Goal: Information Seeking & Learning: Check status

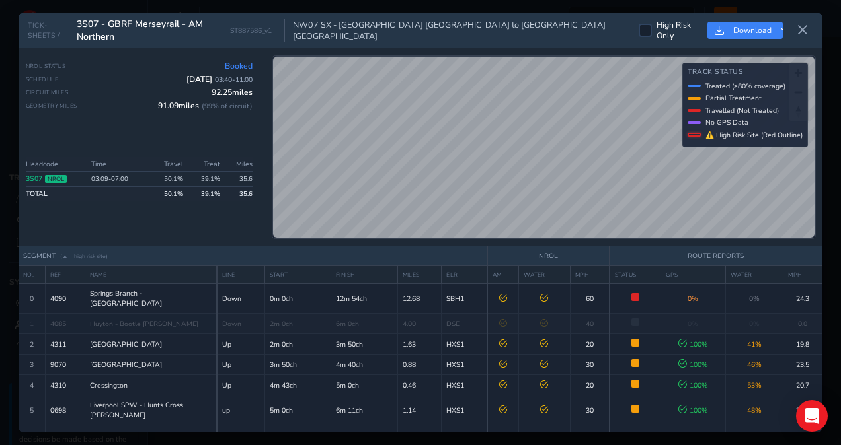
click at [687, 15] on div "TICK-SHEETS / 3S07 - GBRF Merseyrail - AM Northern ST887586_v1 NW07 SX - [GEOGR…" at bounding box center [420, 30] width 803 height 35
click at [803, 34] on icon at bounding box center [802, 30] width 12 height 12
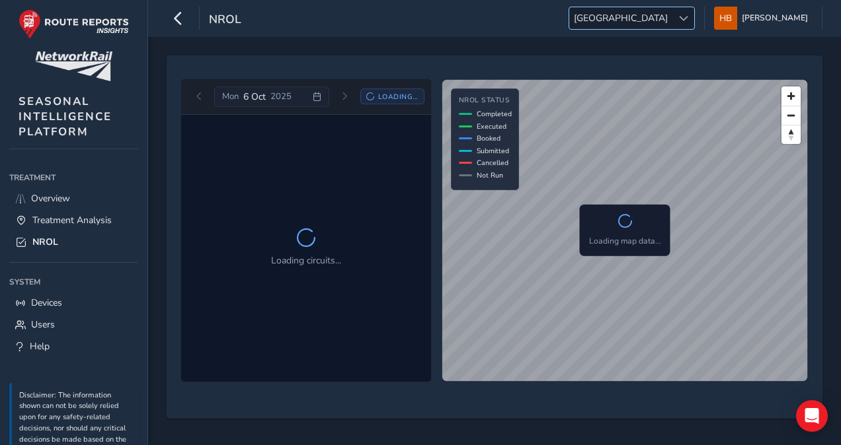
click at [688, 15] on span at bounding box center [683, 18] width 9 height 9
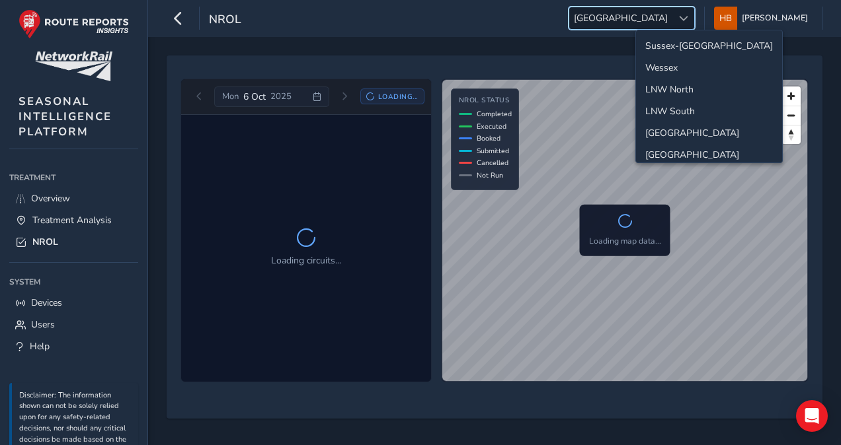
scroll to position [45, 0]
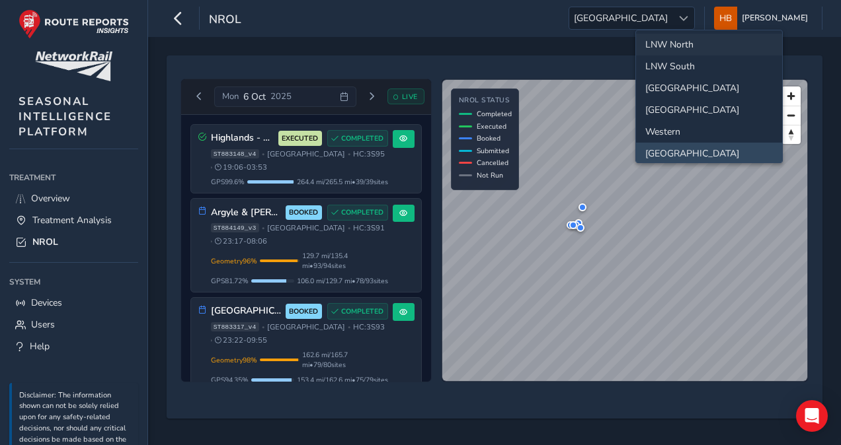
click at [686, 45] on li "LNW North" at bounding box center [709, 45] width 146 height 22
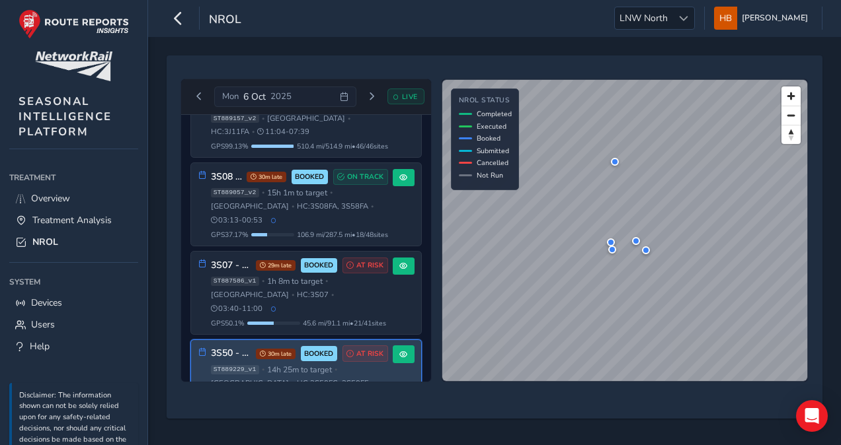
scroll to position [0, 0]
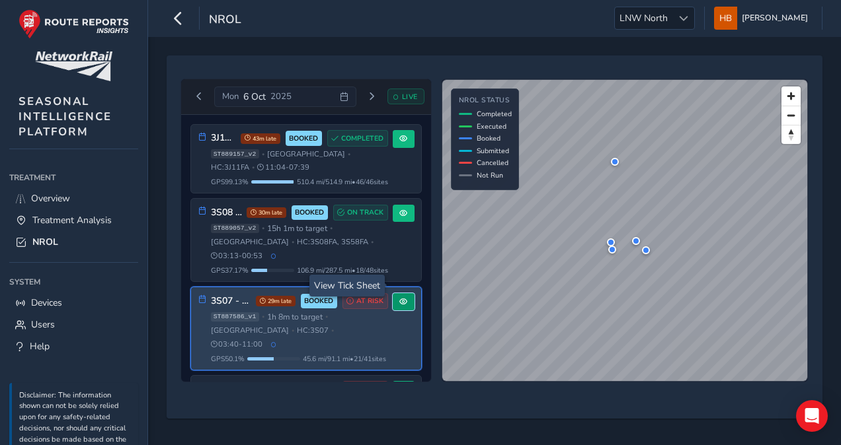
click at [396, 293] on button at bounding box center [403, 302] width 22 height 18
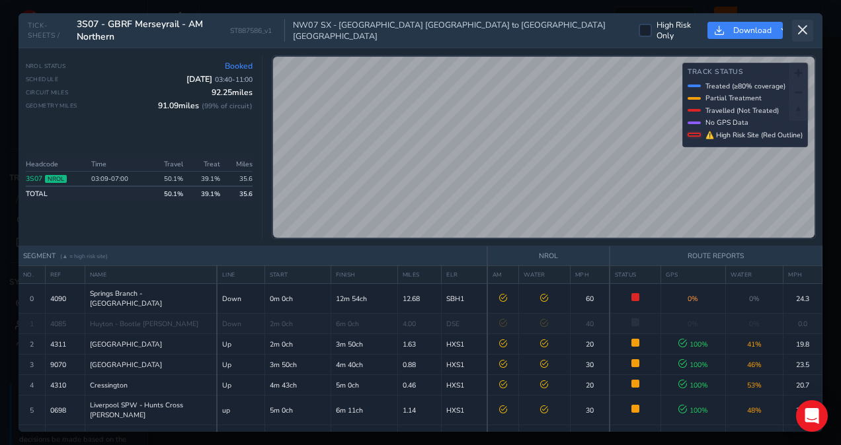
click at [803, 30] on icon at bounding box center [802, 30] width 12 height 12
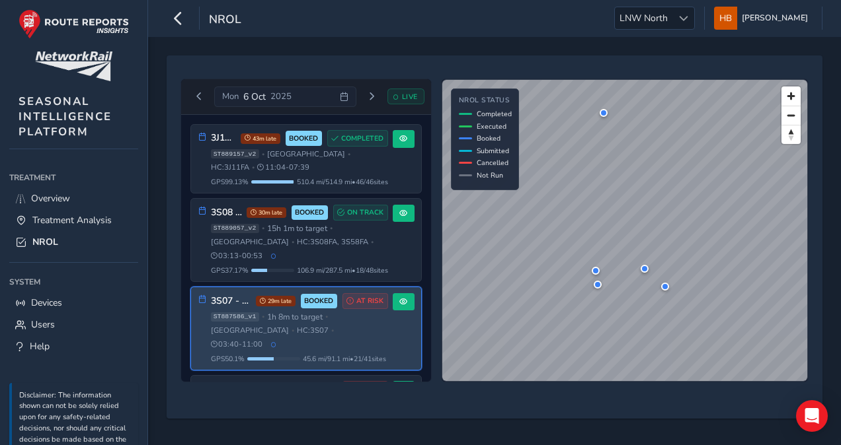
click at [387, 306] on div "3S07 - GBRF Merseyrail - AM Northern 29m late BOOKED AT RISK ST887586_v1 • 1h 8…" at bounding box center [306, 328] width 230 height 83
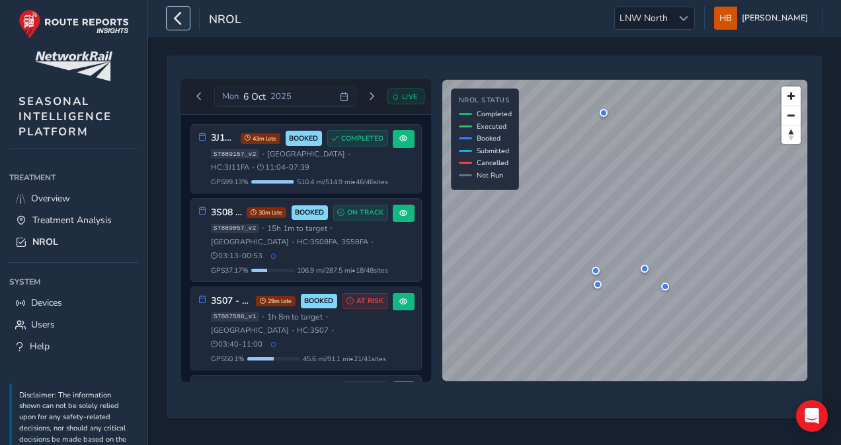
click at [185, 27] on button "button" at bounding box center [178, 18] width 23 height 23
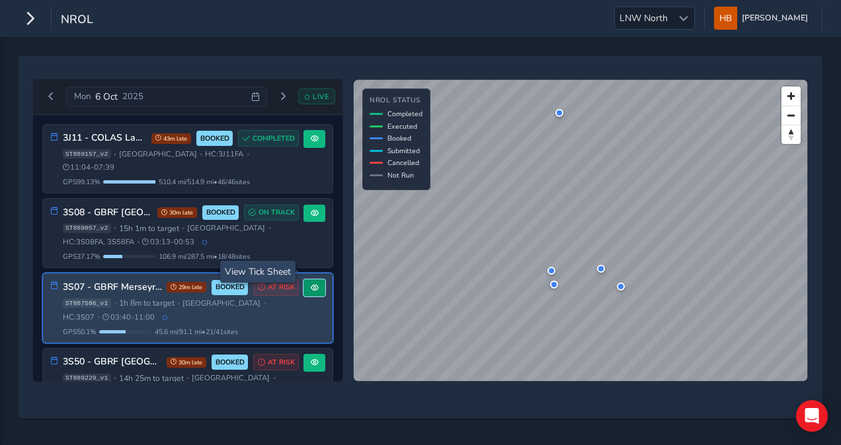
click at [311, 284] on span at bounding box center [315, 288] width 8 height 8
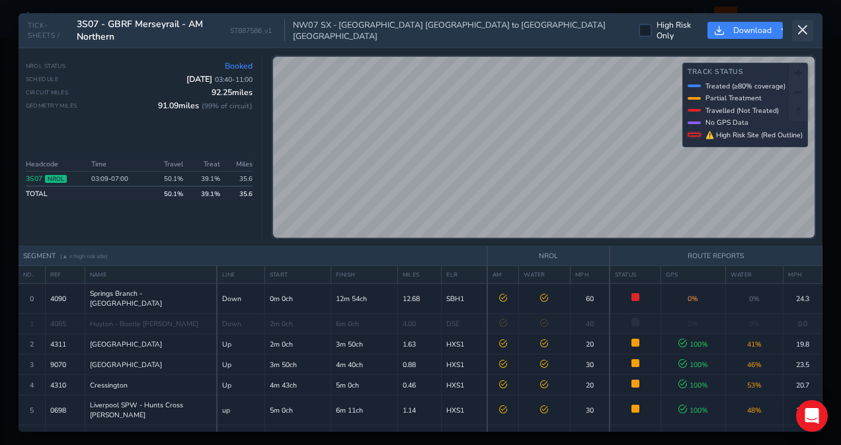
click at [800, 24] on icon at bounding box center [802, 30] width 12 height 12
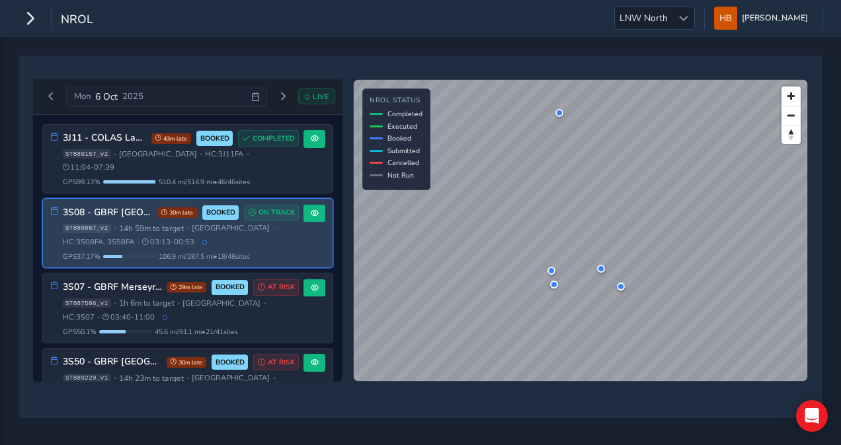
click at [167, 252] on span "106.9 mi / 287.5 mi • 18 / 48 sites" at bounding box center [204, 257] width 91 height 10
drag, startPoint x: 165, startPoint y: 200, endPoint x: 190, endPoint y: 201, distance: 25.1
click at [190, 207] on span "30m late" at bounding box center [177, 212] width 40 height 11
drag, startPoint x: 190, startPoint y: 201, endPoint x: 276, endPoint y: 248, distance: 97.9
click at [276, 248] on div "3S08 - GBRF Preston/[GEOGRAPHIC_DATA] North 30m late BOOKED ON TRACK ST889057_v…" at bounding box center [187, 233] width 289 height 69
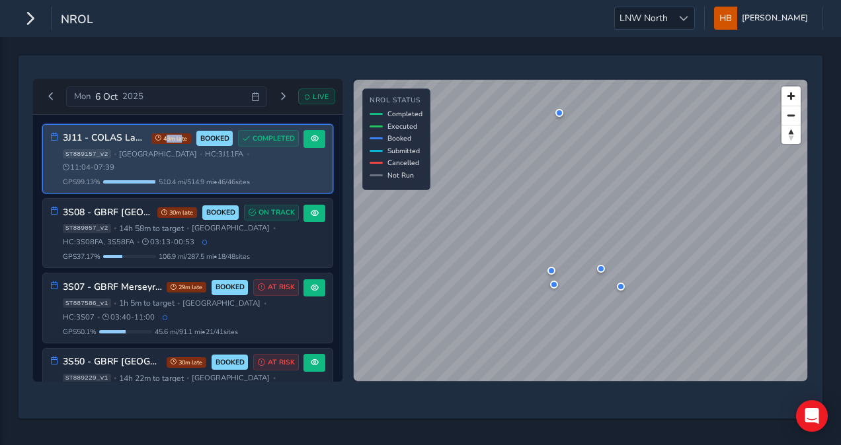
drag, startPoint x: 160, startPoint y: 135, endPoint x: 177, endPoint y: 135, distance: 17.2
click at [177, 135] on span "43m late" at bounding box center [171, 138] width 40 height 11
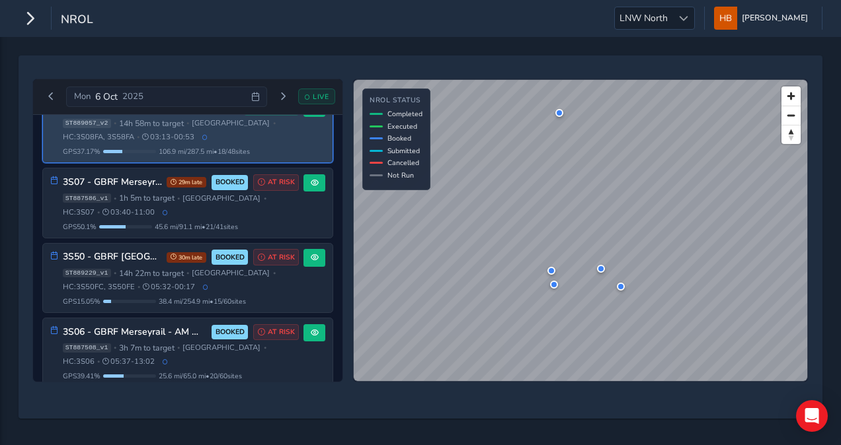
scroll to position [104, 0]
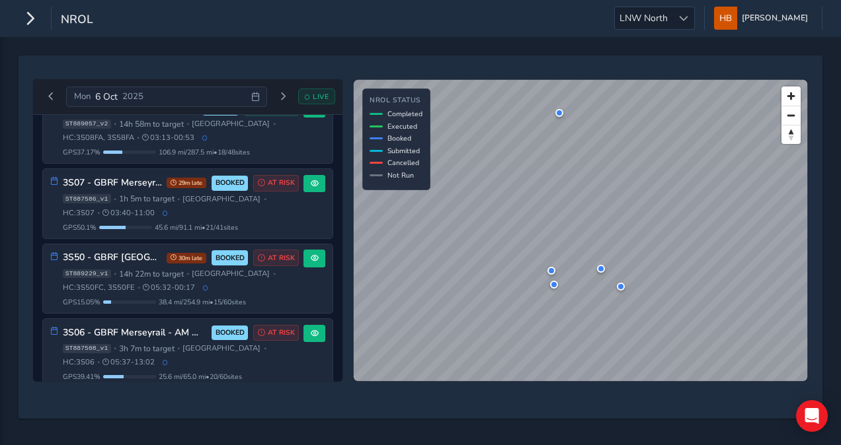
click at [254, 91] on div "[DATE]" at bounding box center [166, 97] width 201 height 21
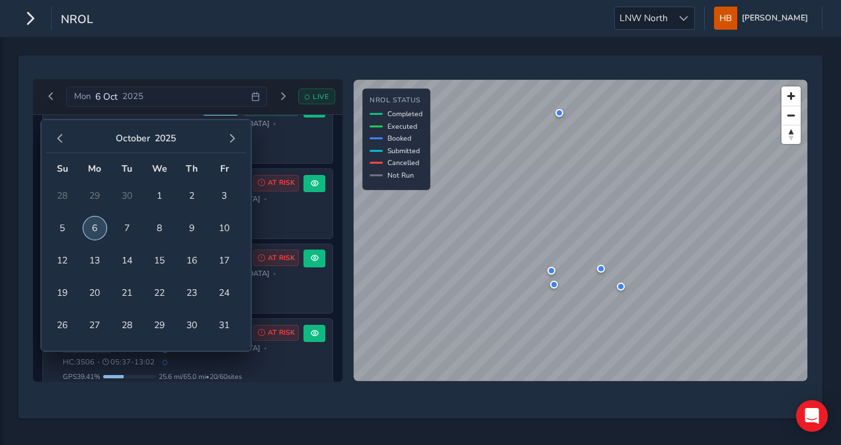
click at [95, 231] on span "6" at bounding box center [94, 228] width 23 height 23
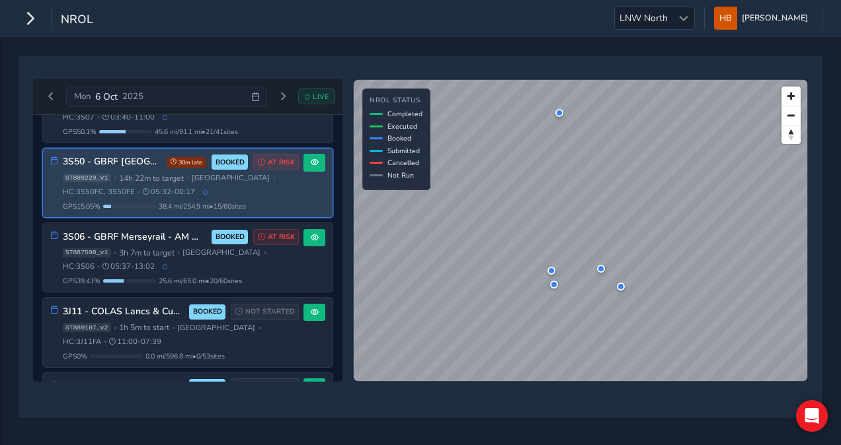
scroll to position [201, 0]
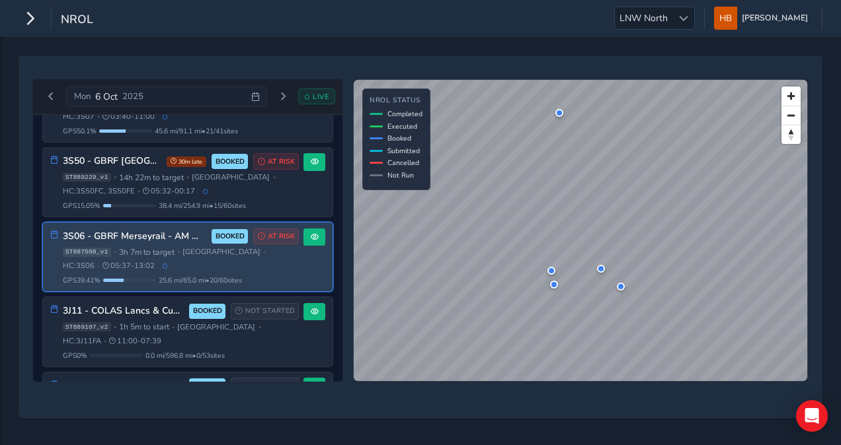
drag, startPoint x: 172, startPoint y: 247, endPoint x: 172, endPoint y: 234, distance: 13.2
click at [172, 247] on div "ST887508_v1 • 3h 7m to target • [GEOGRAPHIC_DATA] • HC: 3S06 • 05:37 - 13:02" at bounding box center [181, 259] width 237 height 24
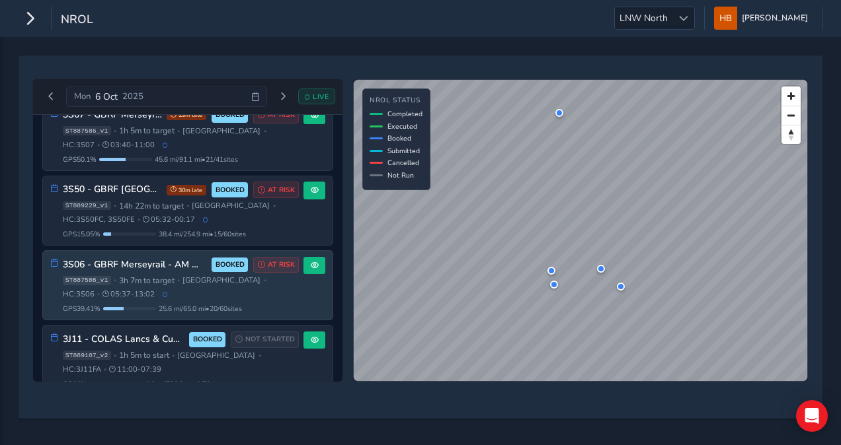
scroll to position [186, 0]
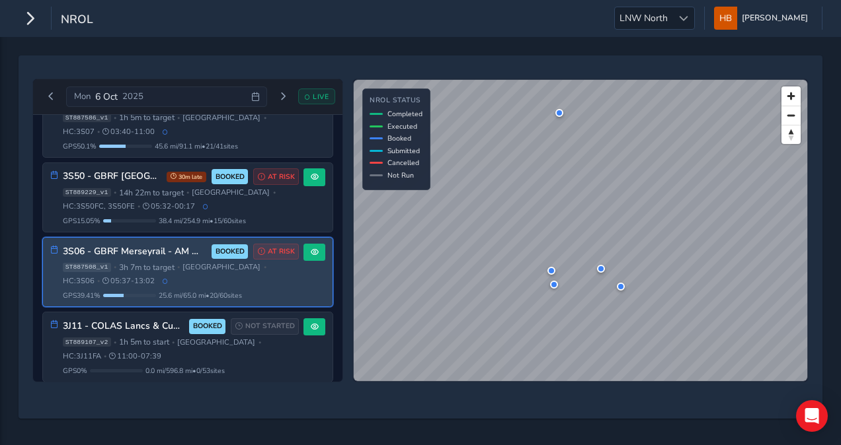
click at [182, 291] on span "25.6 mi / 65.0 mi • 20 / 60 sites" at bounding box center [200, 296] width 83 height 10
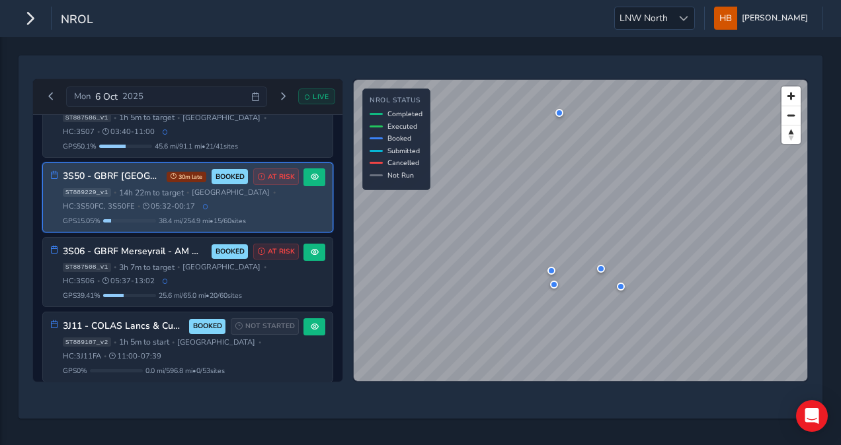
drag, startPoint x: 182, startPoint y: 276, endPoint x: 270, endPoint y: 194, distance: 119.7
click at [270, 194] on div "ST889229_v1 • 14h 22m to target • [GEOGRAPHIC_DATA] • HC: 3S50FC, 3S50FE • 05:3…" at bounding box center [181, 200] width 237 height 24
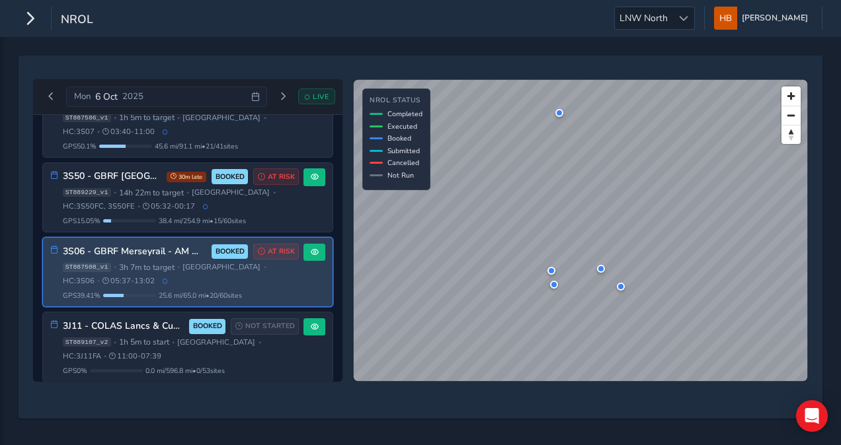
click at [256, 262] on div "ST887508_v1 • 3h 7m to target • [GEOGRAPHIC_DATA] • HC: 3S06 • 05:37 - 13:02" at bounding box center [181, 274] width 237 height 24
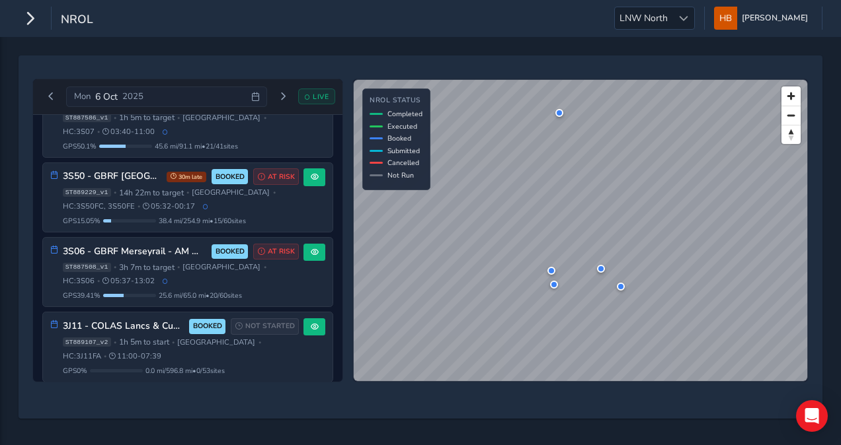
scroll to position [271, 0]
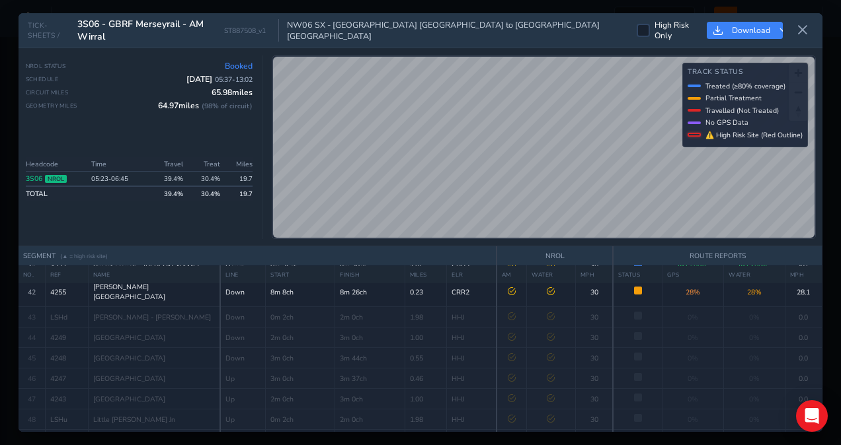
scroll to position [987, 0]
